Goal: Transaction & Acquisition: Purchase product/service

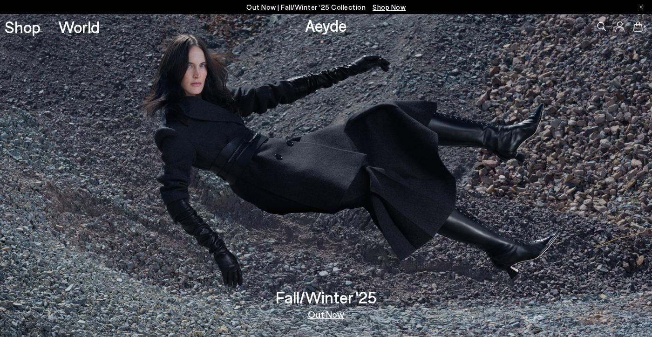
click at [395, 9] on span "Shop Now" at bounding box center [389, 7] width 33 height 8
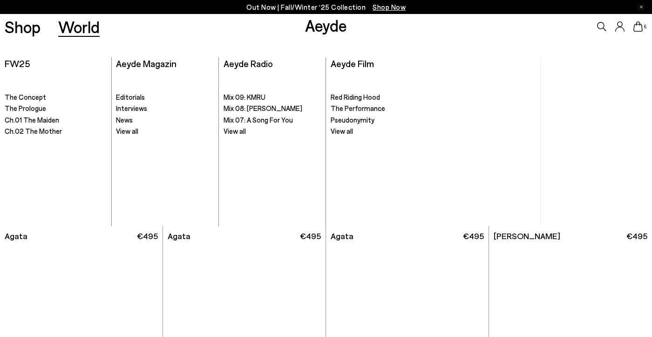
scroll to position [356, 0]
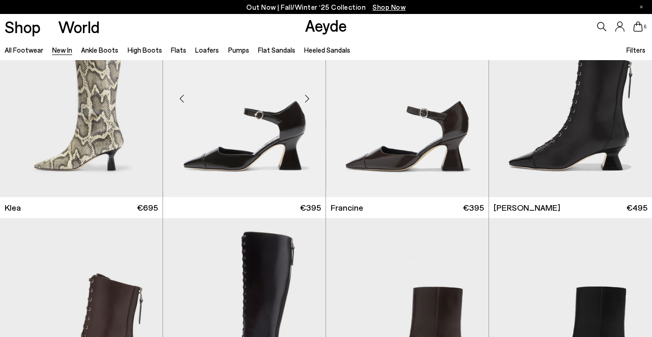
scroll to position [966, 0]
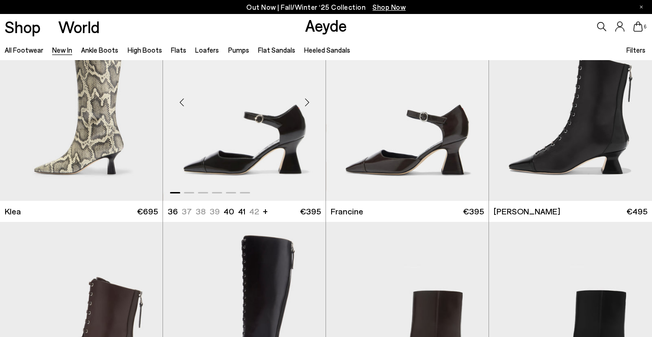
click at [303, 102] on div "Next slide" at bounding box center [307, 102] width 28 height 28
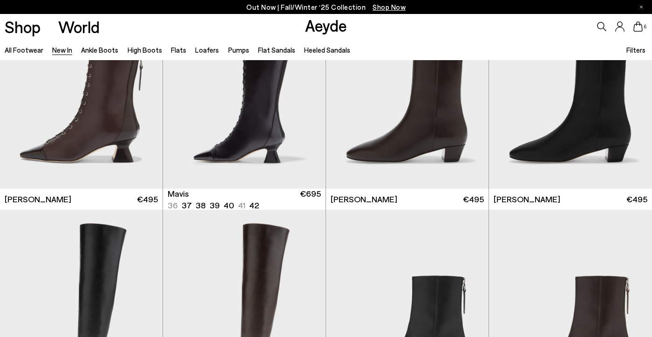
scroll to position [1199, 0]
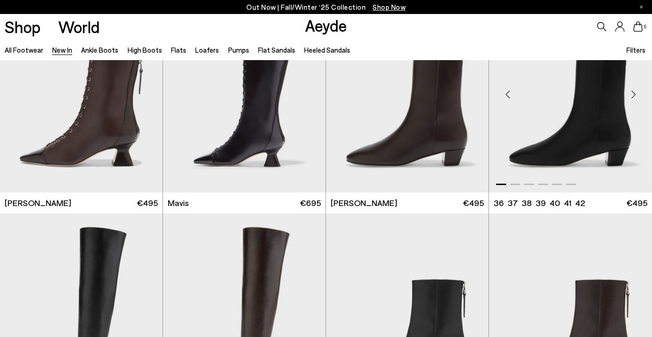
click at [634, 94] on div "Next slide" at bounding box center [634, 94] width 28 height 28
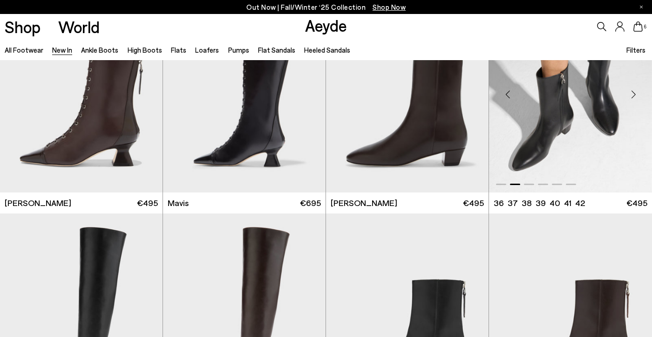
click at [634, 94] on div "Next slide" at bounding box center [634, 94] width 28 height 28
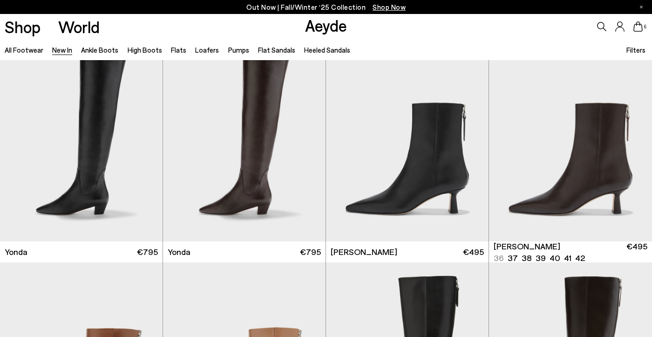
scroll to position [1387, 0]
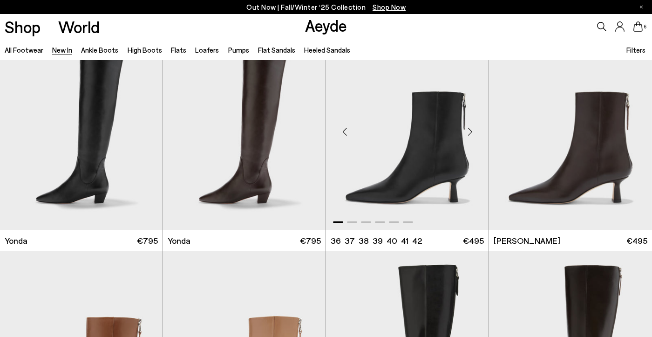
click at [467, 133] on div "Next slide" at bounding box center [470, 132] width 28 height 28
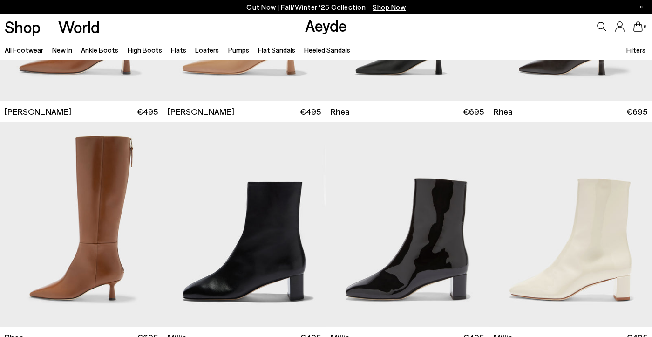
scroll to position [1849, 0]
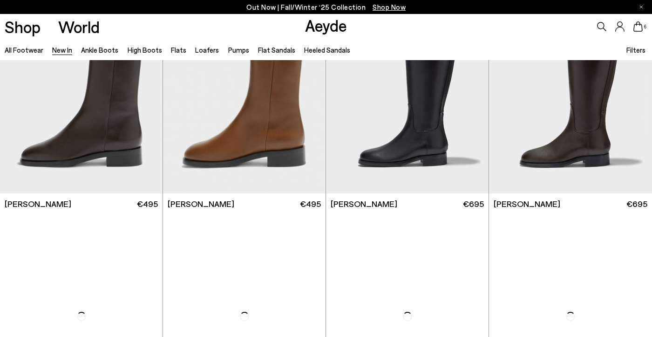
scroll to position [4112, 0]
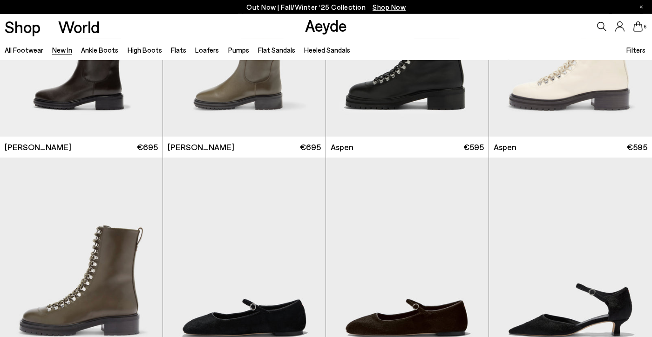
scroll to position [4896, 0]
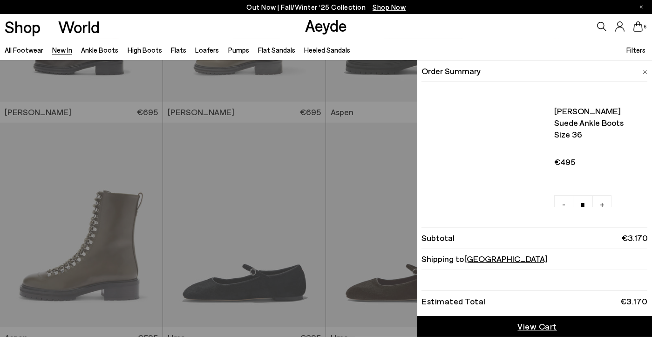
click at [637, 26] on icon at bounding box center [638, 26] width 9 height 10
